Goal: Transaction & Acquisition: Purchase product/service

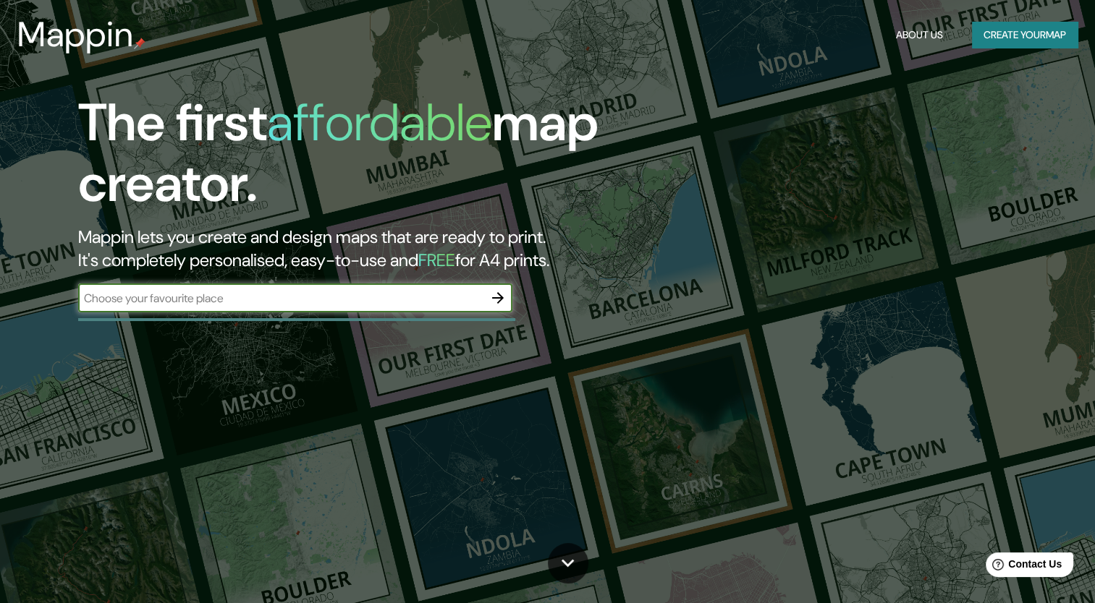
click at [398, 306] on div "​" at bounding box center [295, 298] width 434 height 29
type input "cordoba, veracruz"
click at [505, 297] on icon "button" at bounding box center [497, 297] width 17 height 17
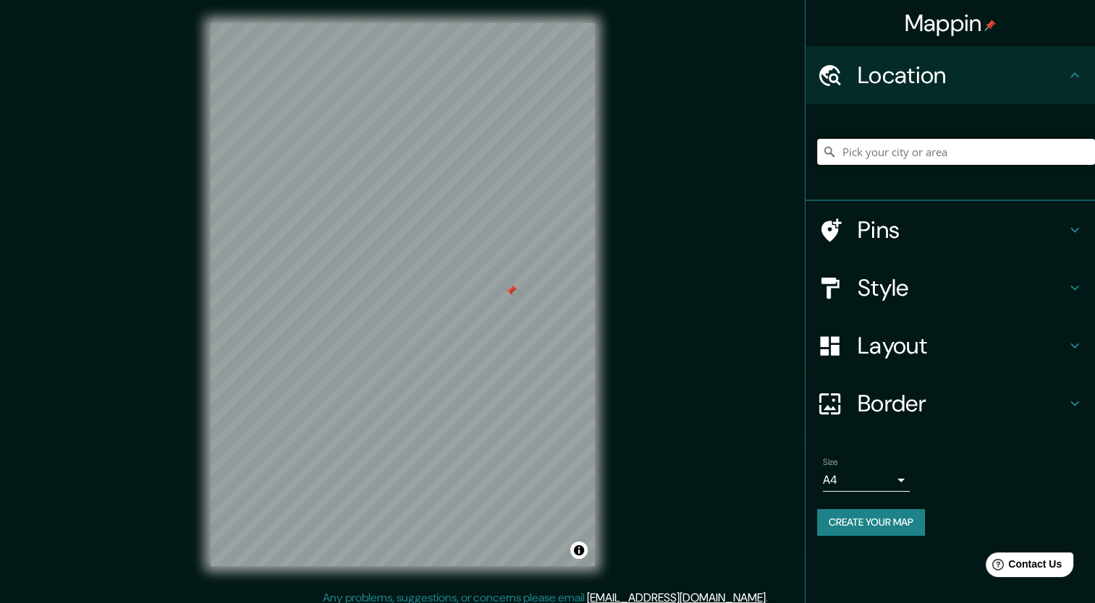
click at [929, 145] on input "Pick your city or area" at bounding box center [956, 152] width 278 height 26
click at [928, 150] on input "Pick your city or area" at bounding box center [956, 152] width 278 height 26
click at [913, 155] on input "Pick your city or area" at bounding box center [956, 152] width 278 height 26
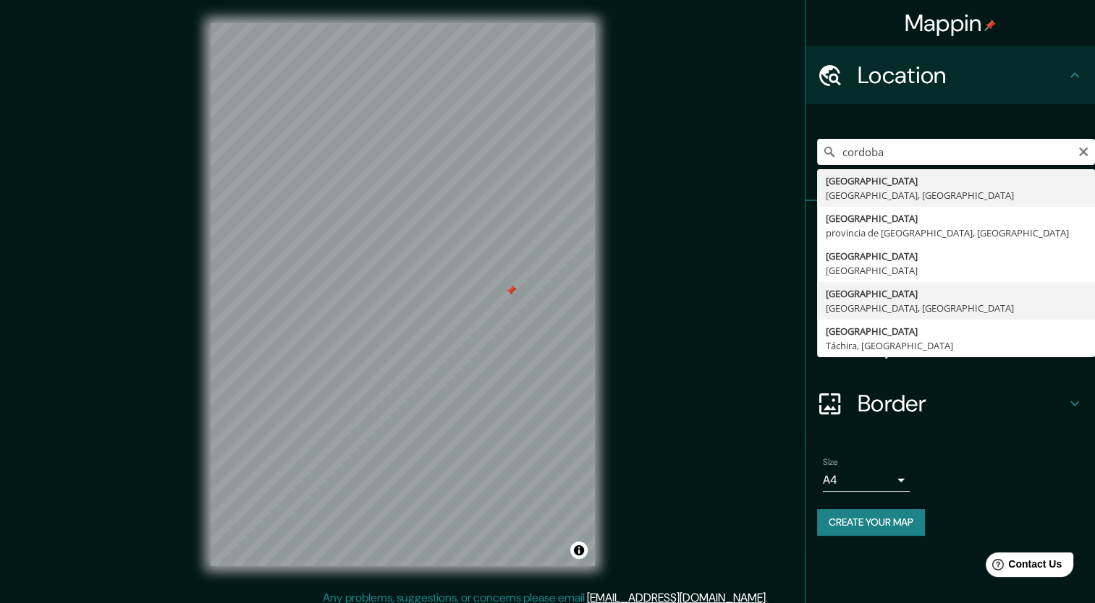
type input "Córdoba, Estado de Veracruz, México"
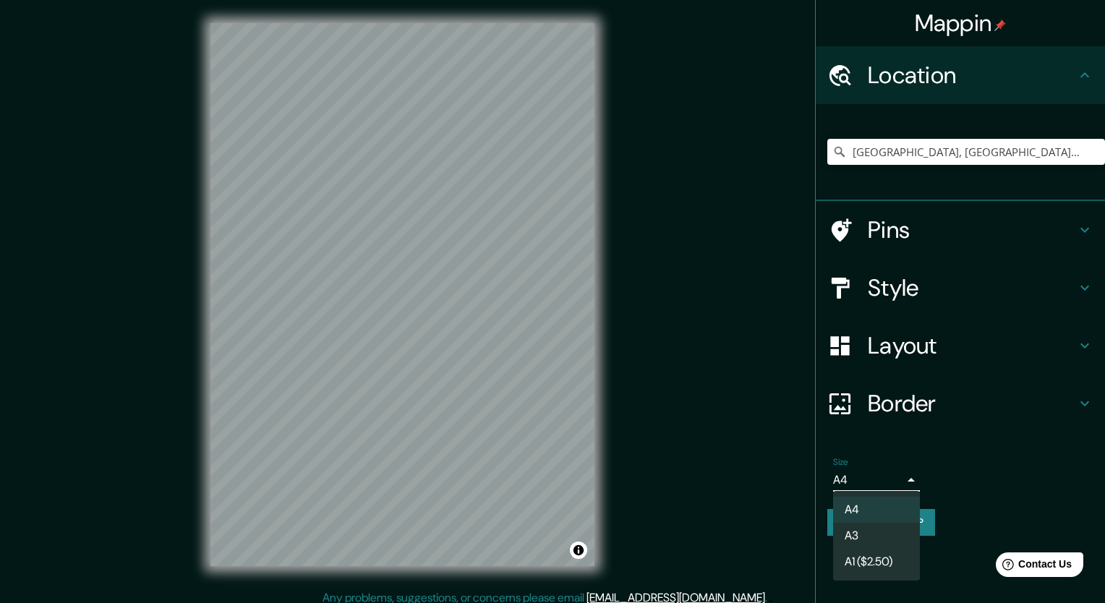
click at [886, 477] on body "Mappin Location Córdoba, Estado de Veracruz, México Pins Style Layout Border Ch…" at bounding box center [552, 301] width 1105 height 603
click at [889, 534] on li "A3" at bounding box center [876, 536] width 87 height 26
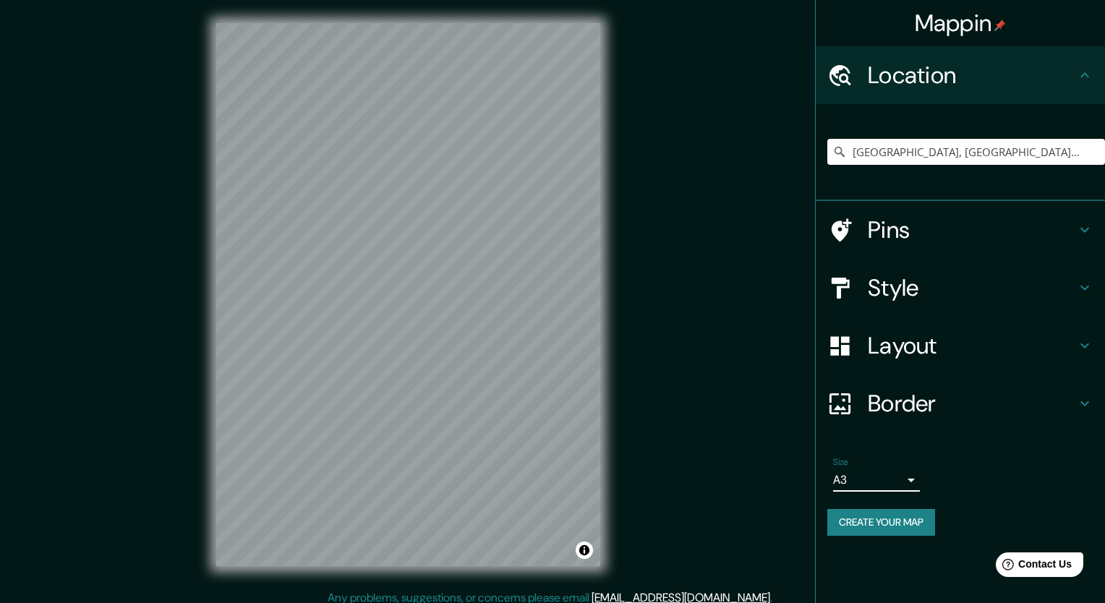
click at [899, 484] on body "Mappin Location Córdoba, Estado de Veracruz, México Pins Style Layout Border Ch…" at bounding box center [552, 301] width 1105 height 603
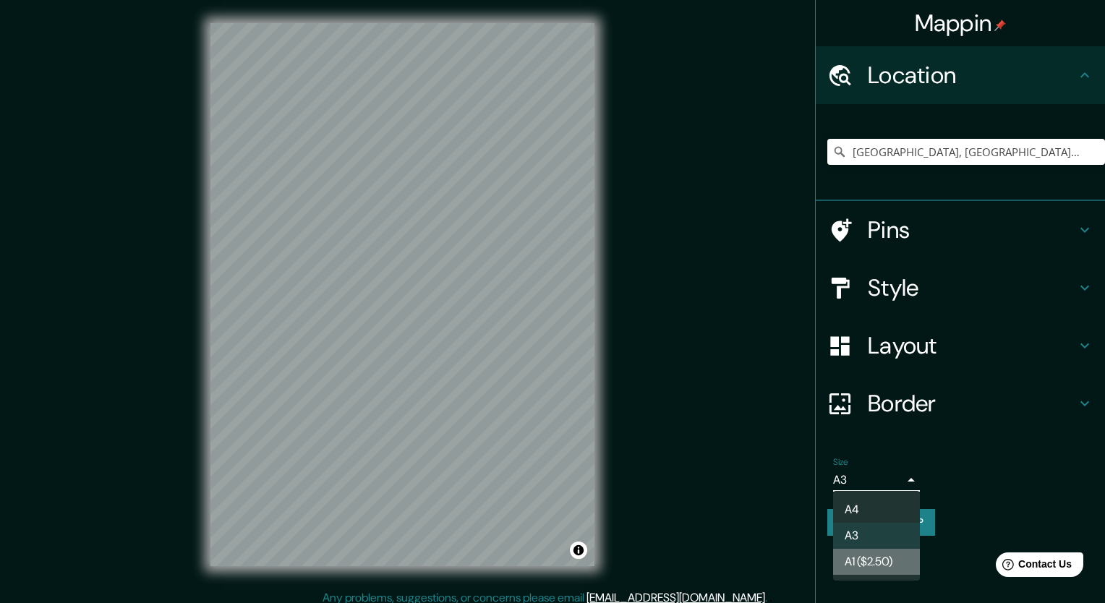
click at [893, 554] on li "A1 ($2.50)" at bounding box center [876, 562] width 87 height 26
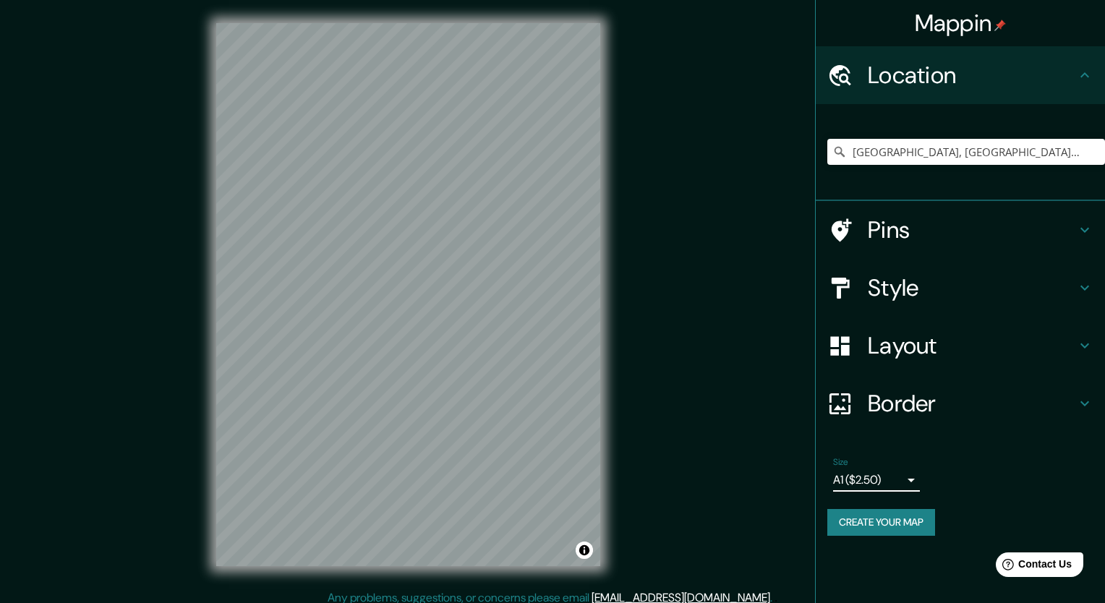
click at [897, 477] on body "Mappin Location Córdoba, Estado de Veracruz, México Pins Style Layout Border Ch…" at bounding box center [552, 301] width 1105 height 603
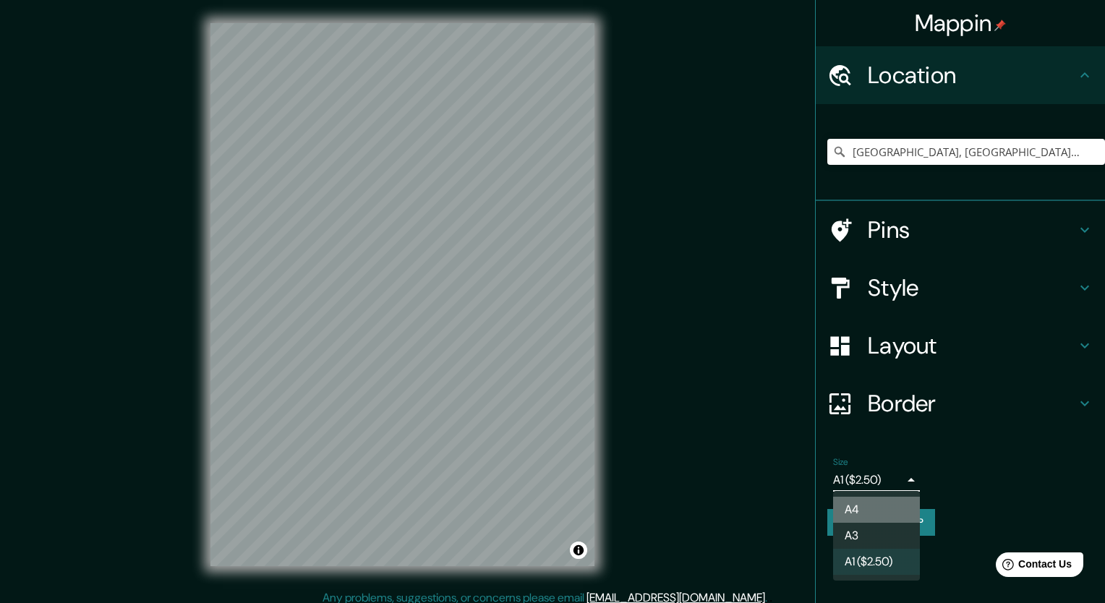
click at [897, 509] on li "A4" at bounding box center [876, 510] width 87 height 26
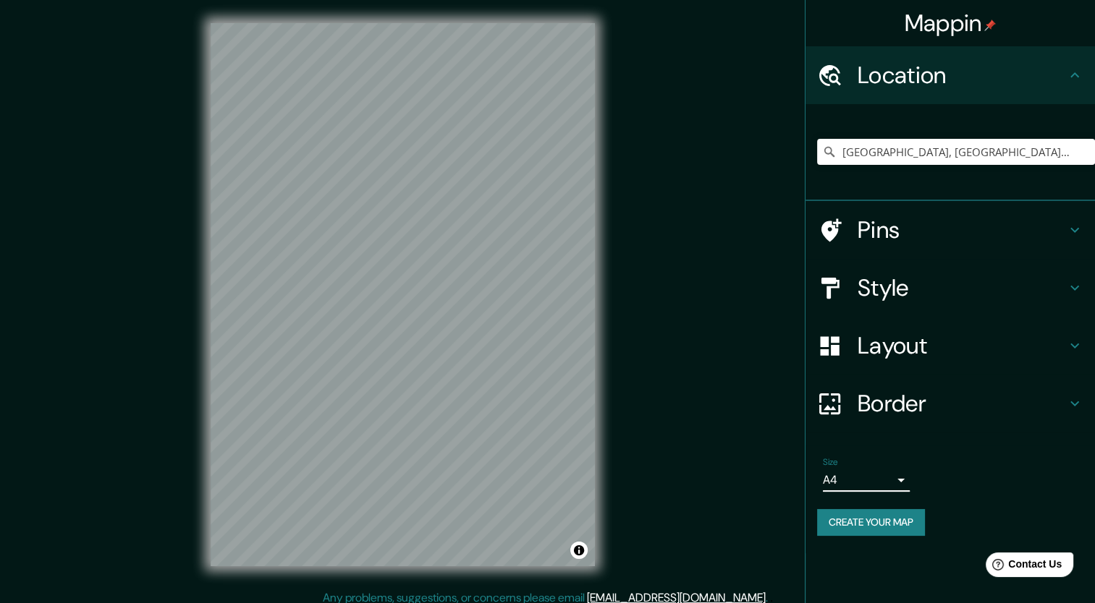
click at [944, 352] on h4 "Layout" at bounding box center [961, 345] width 208 height 29
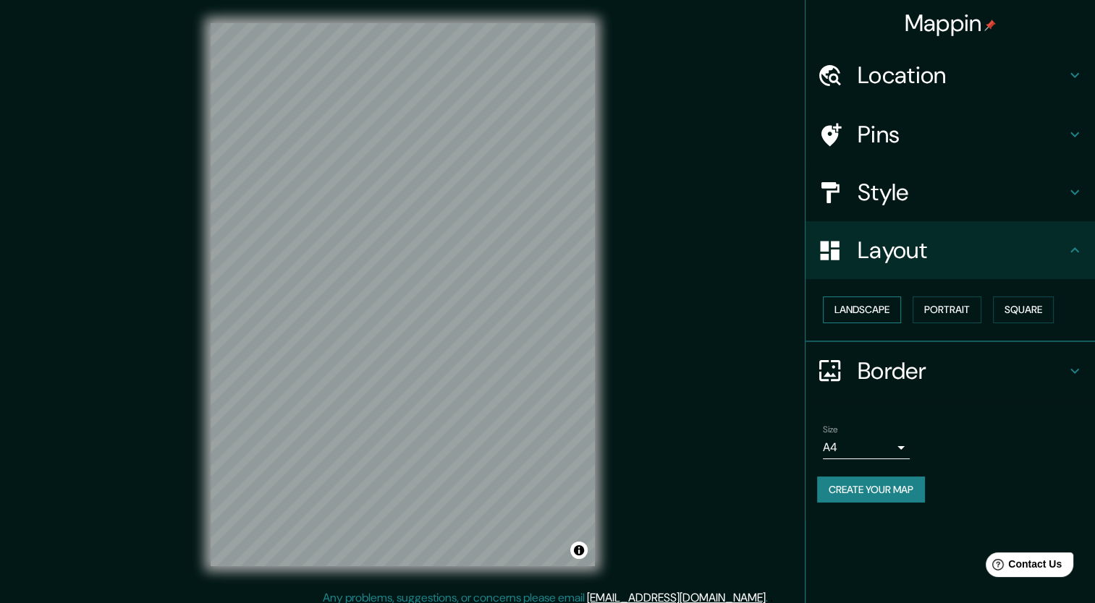
click at [879, 317] on button "Landscape" at bounding box center [862, 310] width 78 height 27
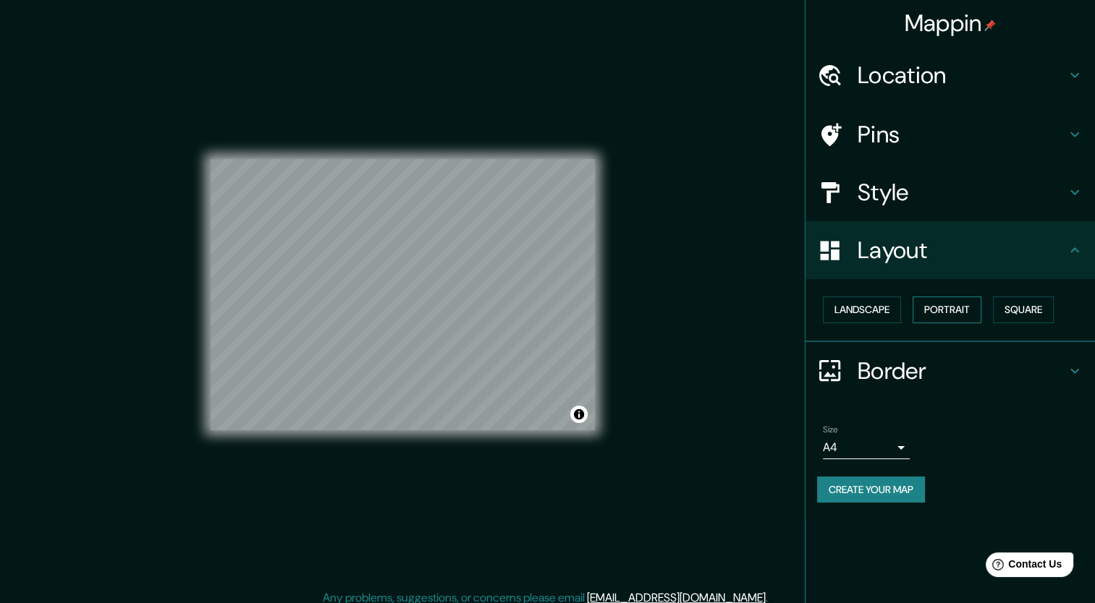
click at [949, 304] on button "Portrait" at bounding box center [946, 310] width 69 height 27
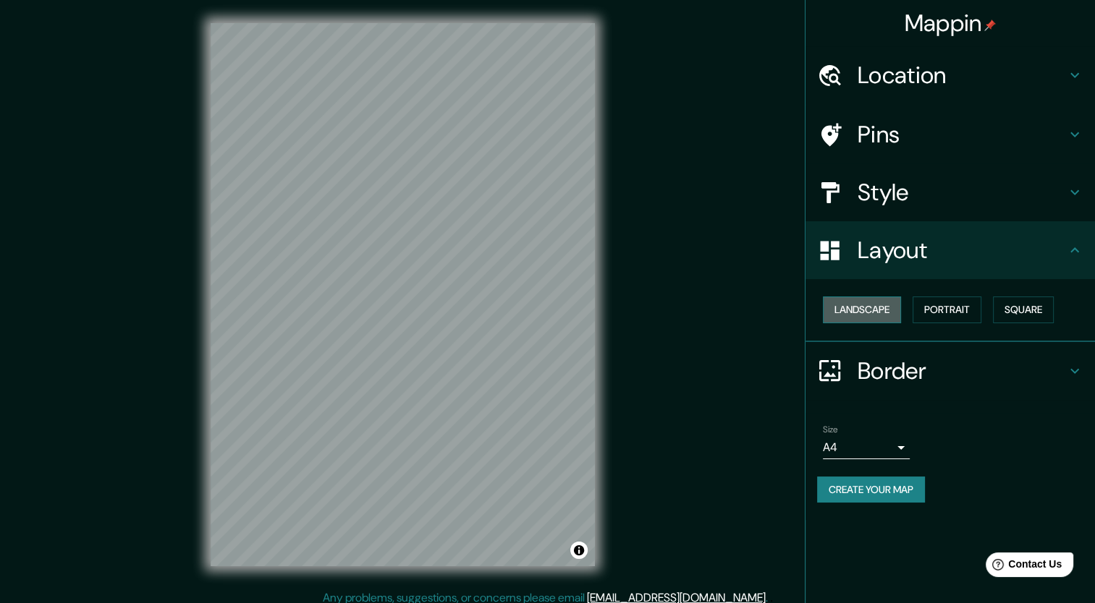
click at [862, 307] on button "Landscape" at bounding box center [862, 310] width 78 height 27
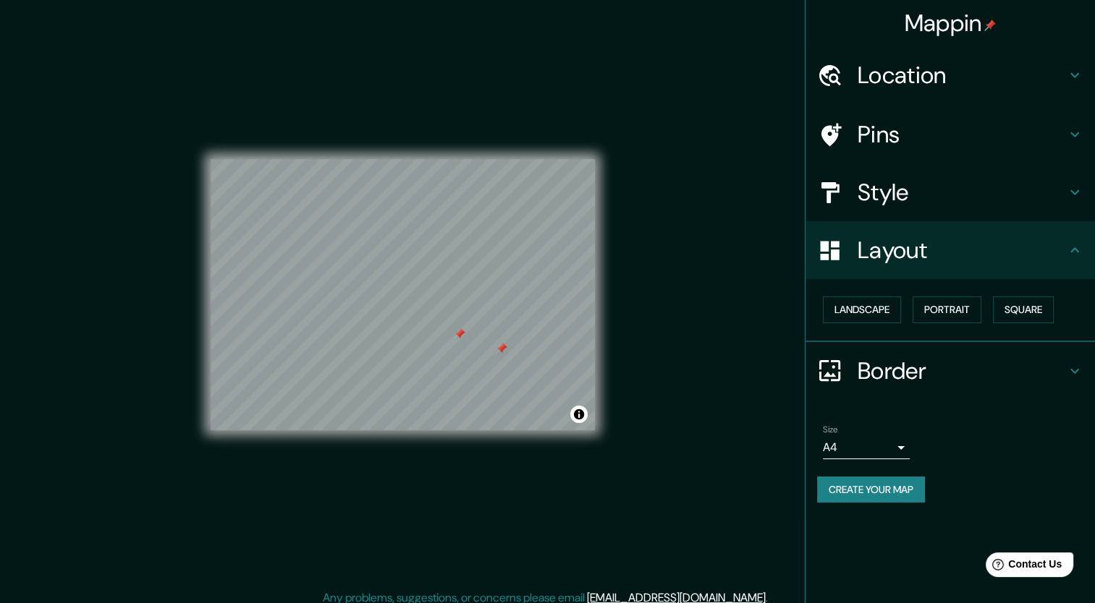
click at [979, 366] on h4 "Border" at bounding box center [961, 371] width 208 height 29
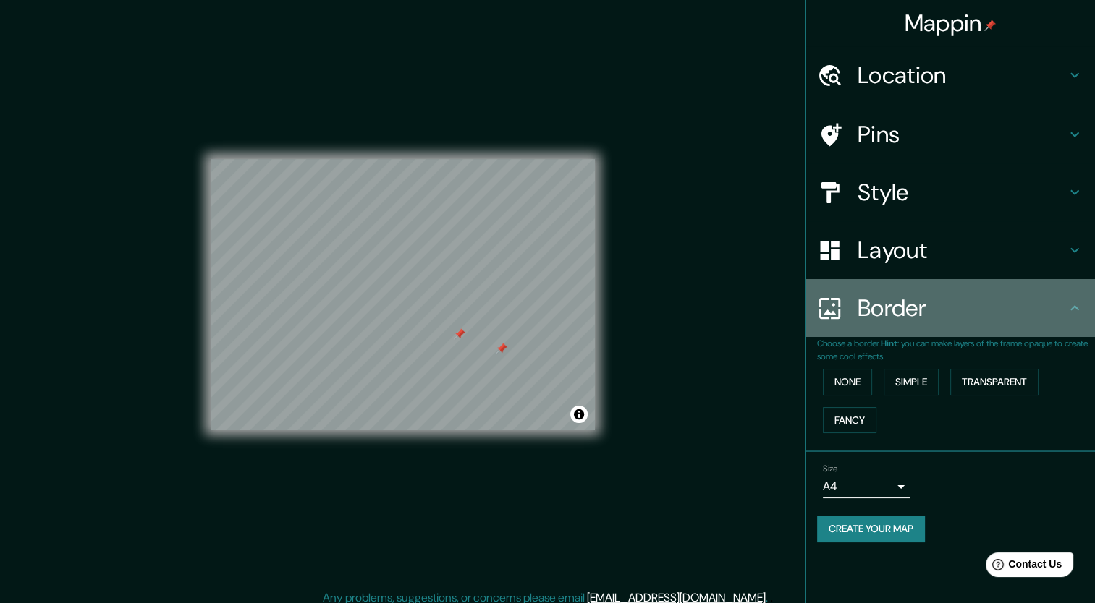
click at [1013, 322] on h4 "Border" at bounding box center [961, 308] width 208 height 29
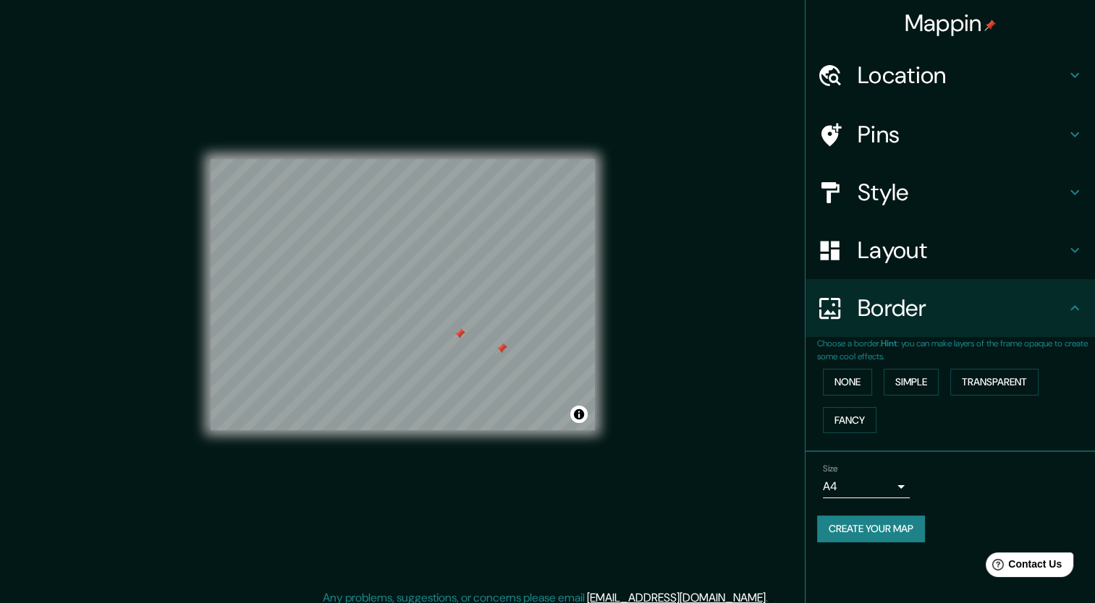
click at [1021, 254] on h4 "Layout" at bounding box center [961, 250] width 208 height 29
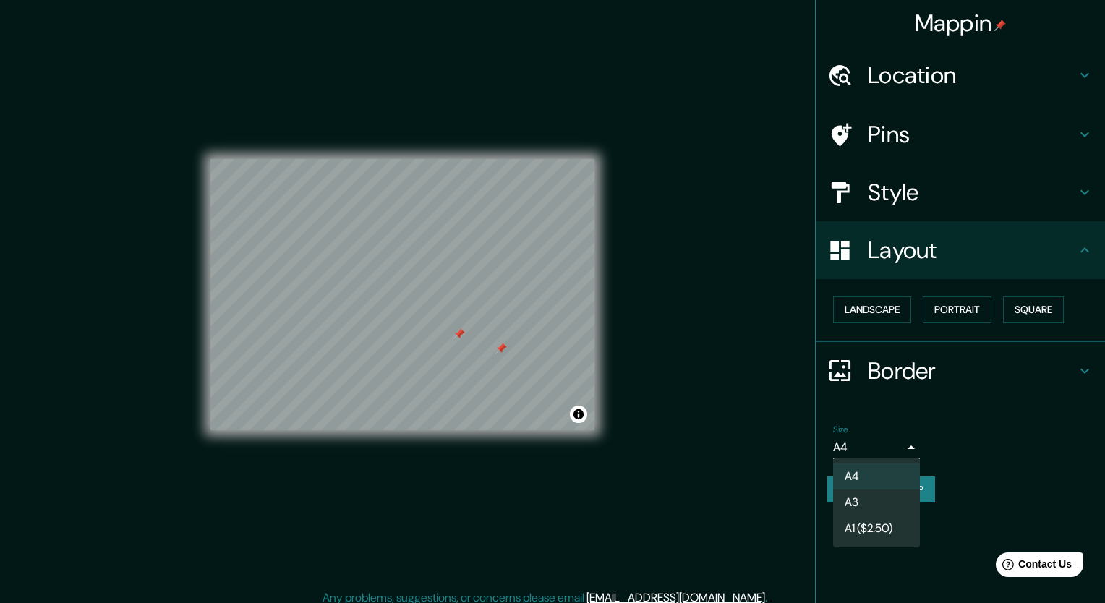
click at [897, 443] on body "Mappin Location Córdoba, Estado de Veracruz, México Pins Style Layout Landscape…" at bounding box center [552, 301] width 1105 height 603
click at [885, 499] on li "A3" at bounding box center [876, 503] width 87 height 26
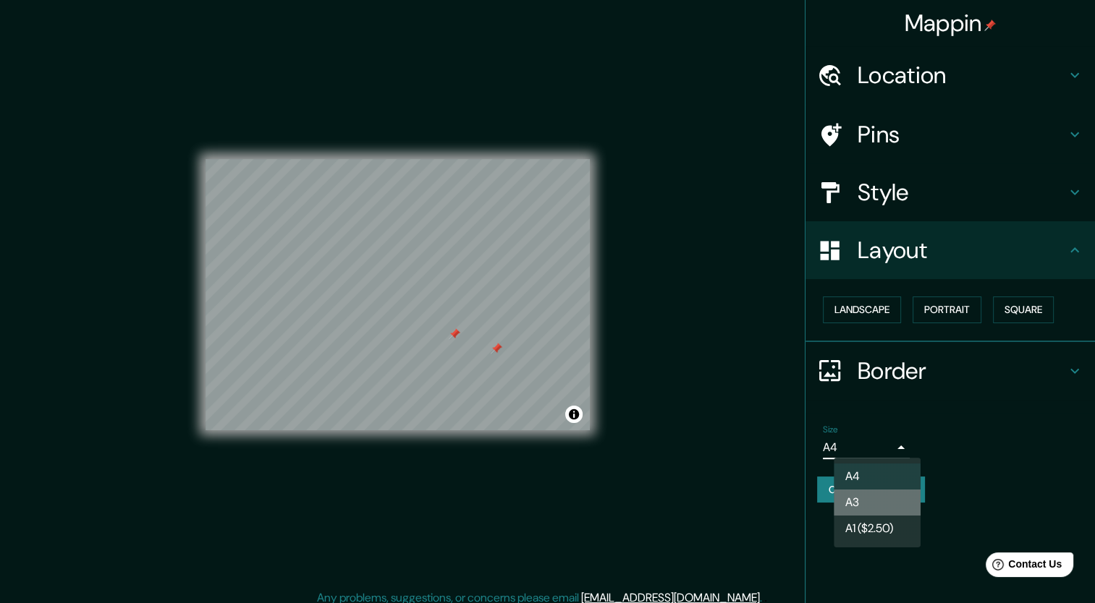
click at [885, 499] on li "A3" at bounding box center [876, 503] width 87 height 26
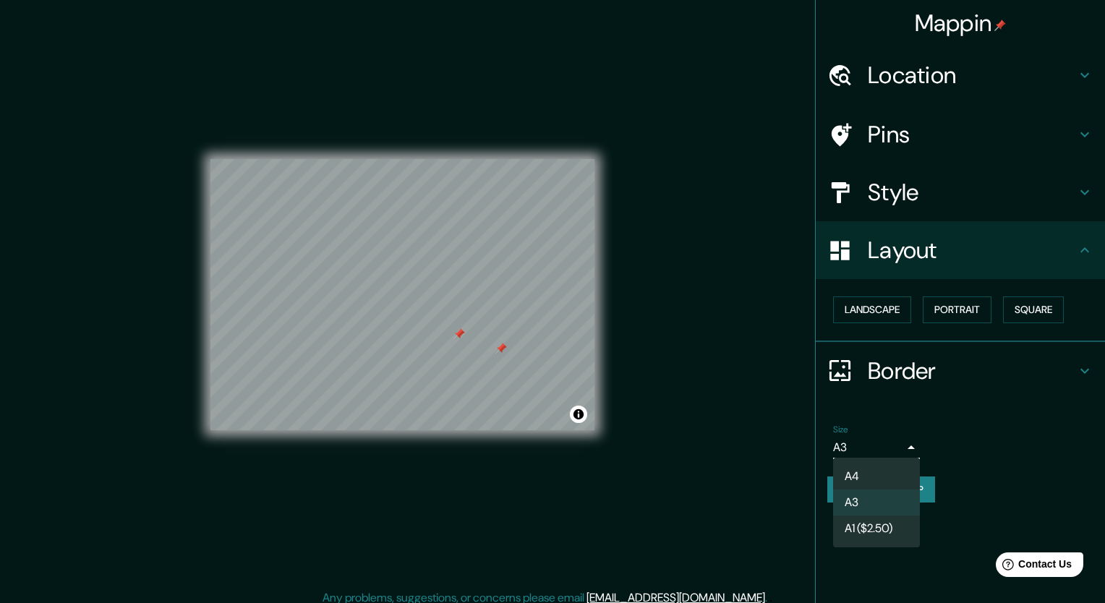
click at [901, 443] on body "Mappin Location Córdoba, Estado de Veracruz, México Pins Style Layout Landscape…" at bounding box center [552, 301] width 1105 height 603
click at [899, 521] on li "A1 ($2.50)" at bounding box center [876, 529] width 87 height 26
type input "a3"
click at [899, 521] on li "A1 ($2.50)" at bounding box center [876, 529] width 87 height 26
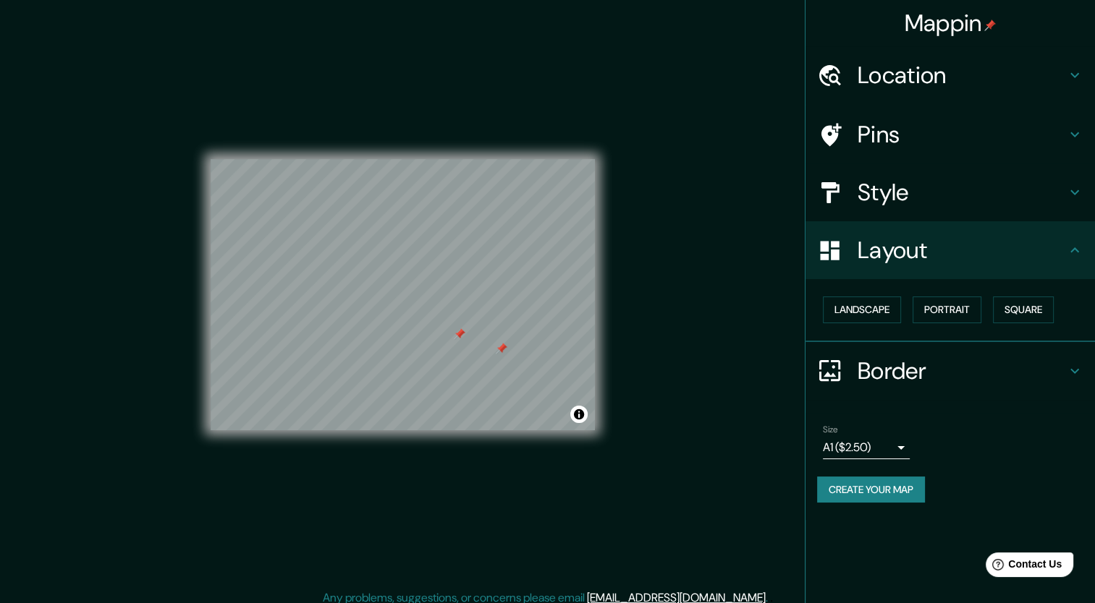
click at [884, 488] on button "Create your map" at bounding box center [871, 490] width 108 height 27
